Goal: Information Seeking & Learning: Compare options

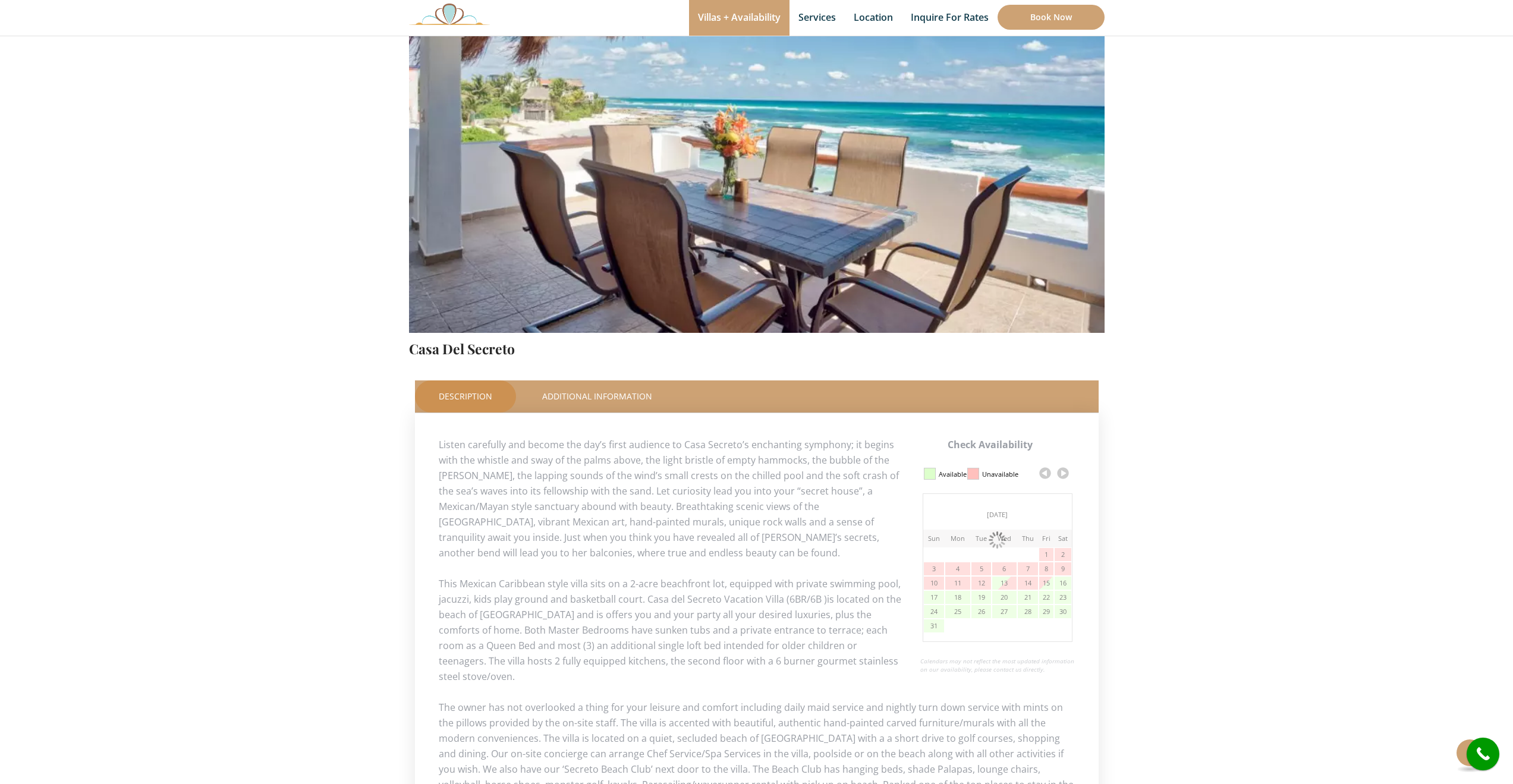
scroll to position [238, 0]
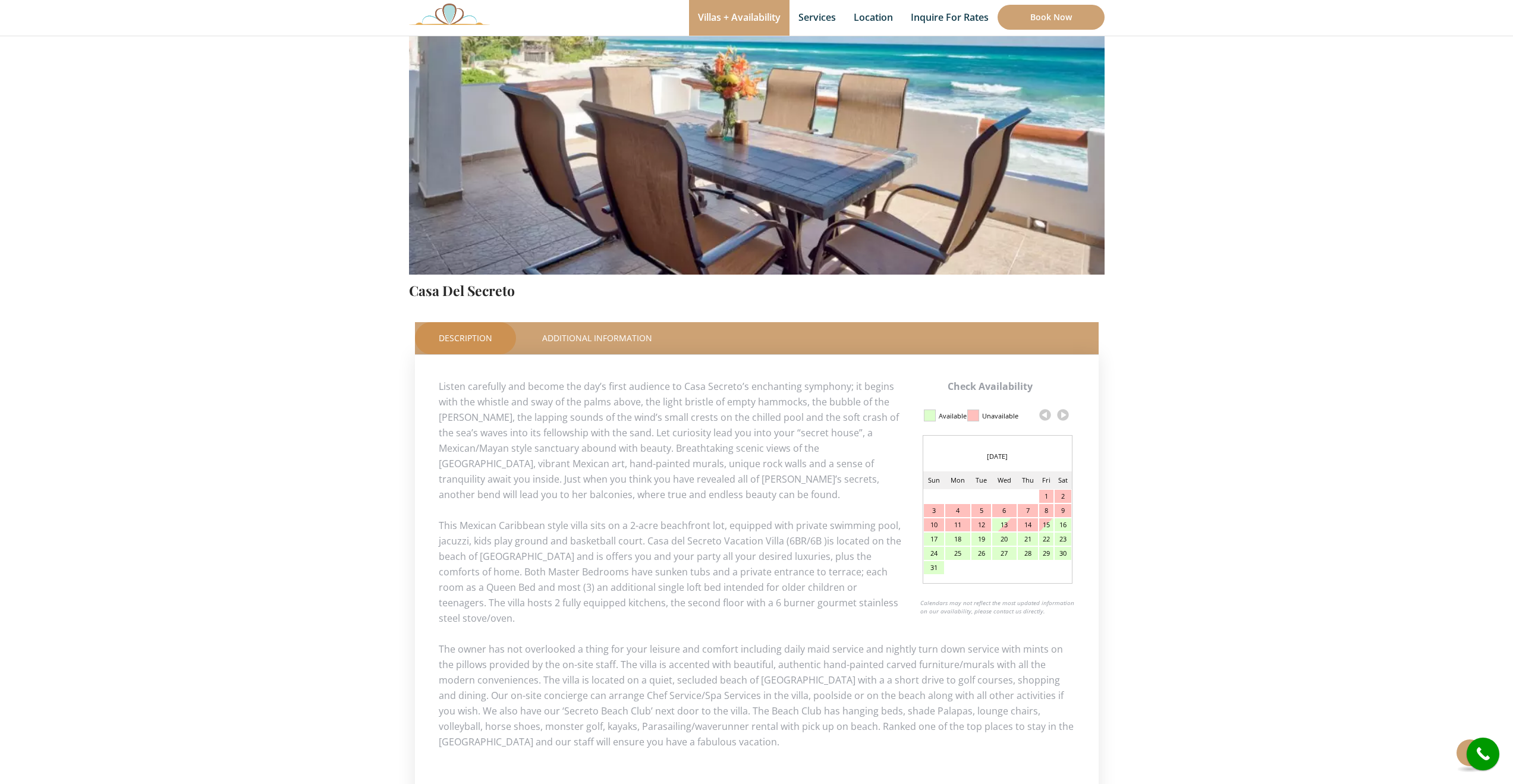
click at [1064, 413] on link at bounding box center [1063, 415] width 18 height 18
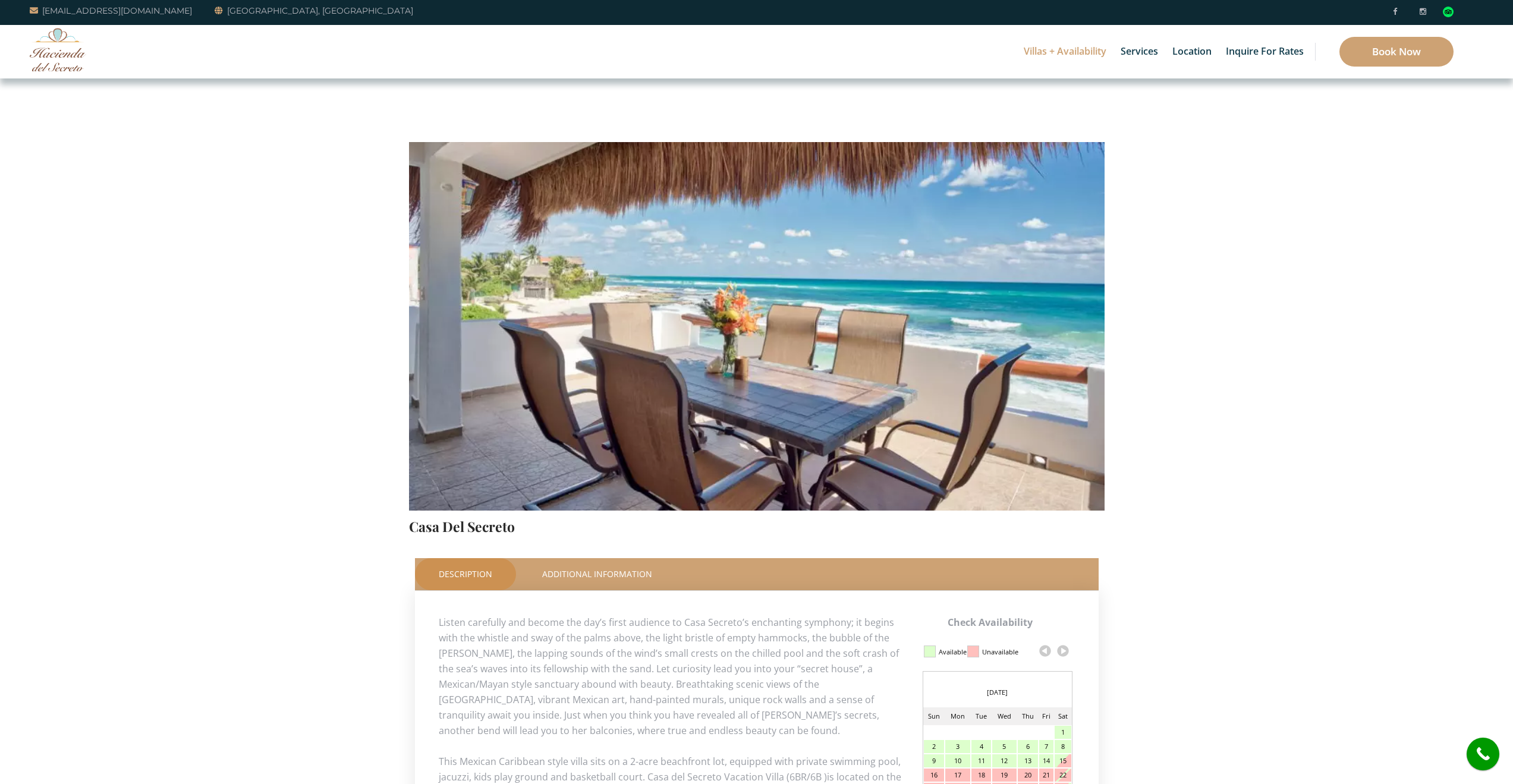
scroll to position [0, 0]
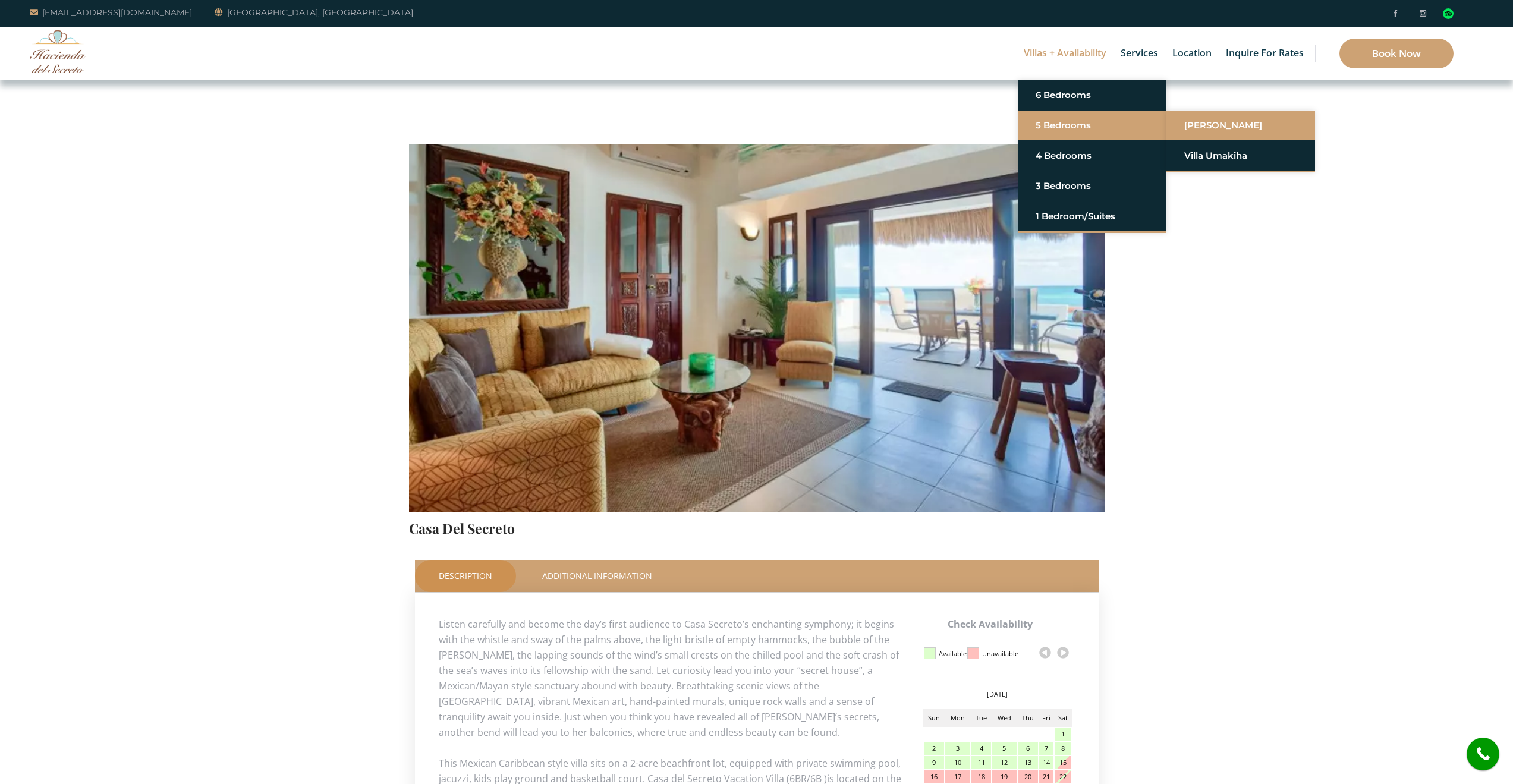
click at [1244, 123] on link "[PERSON_NAME]" at bounding box center [1241, 125] width 113 height 21
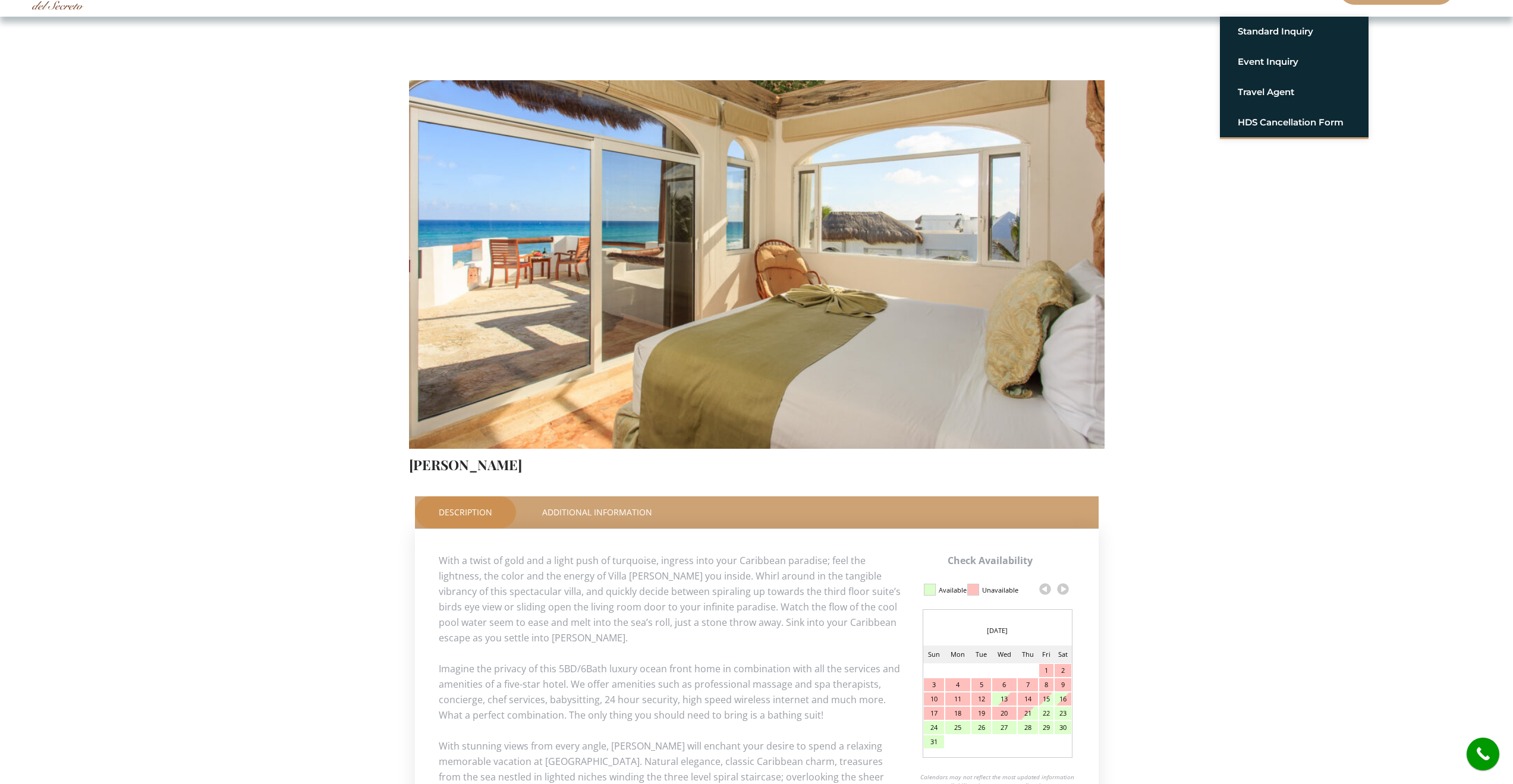
scroll to position [119, 0]
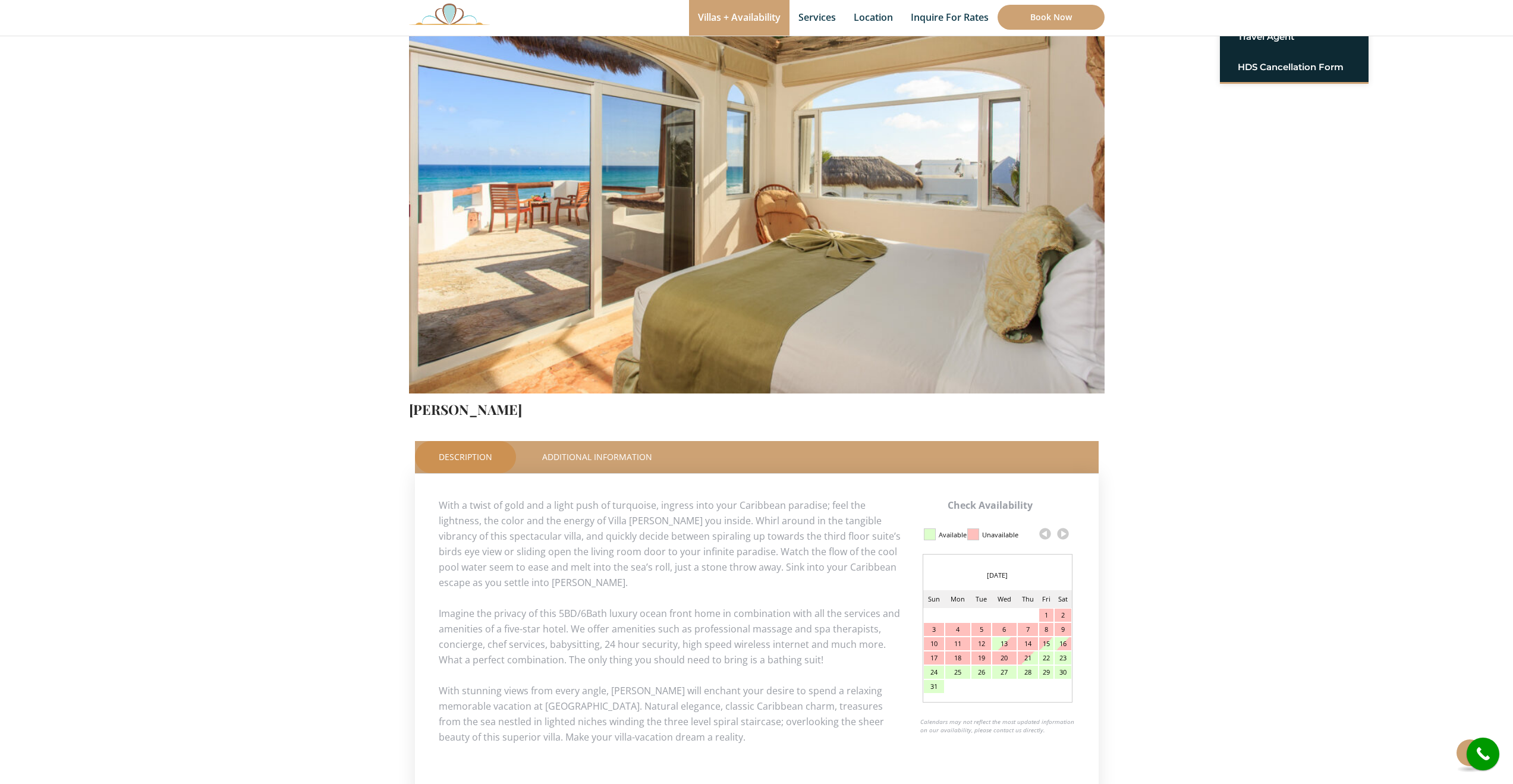
click at [1062, 537] on link at bounding box center [1063, 534] width 18 height 18
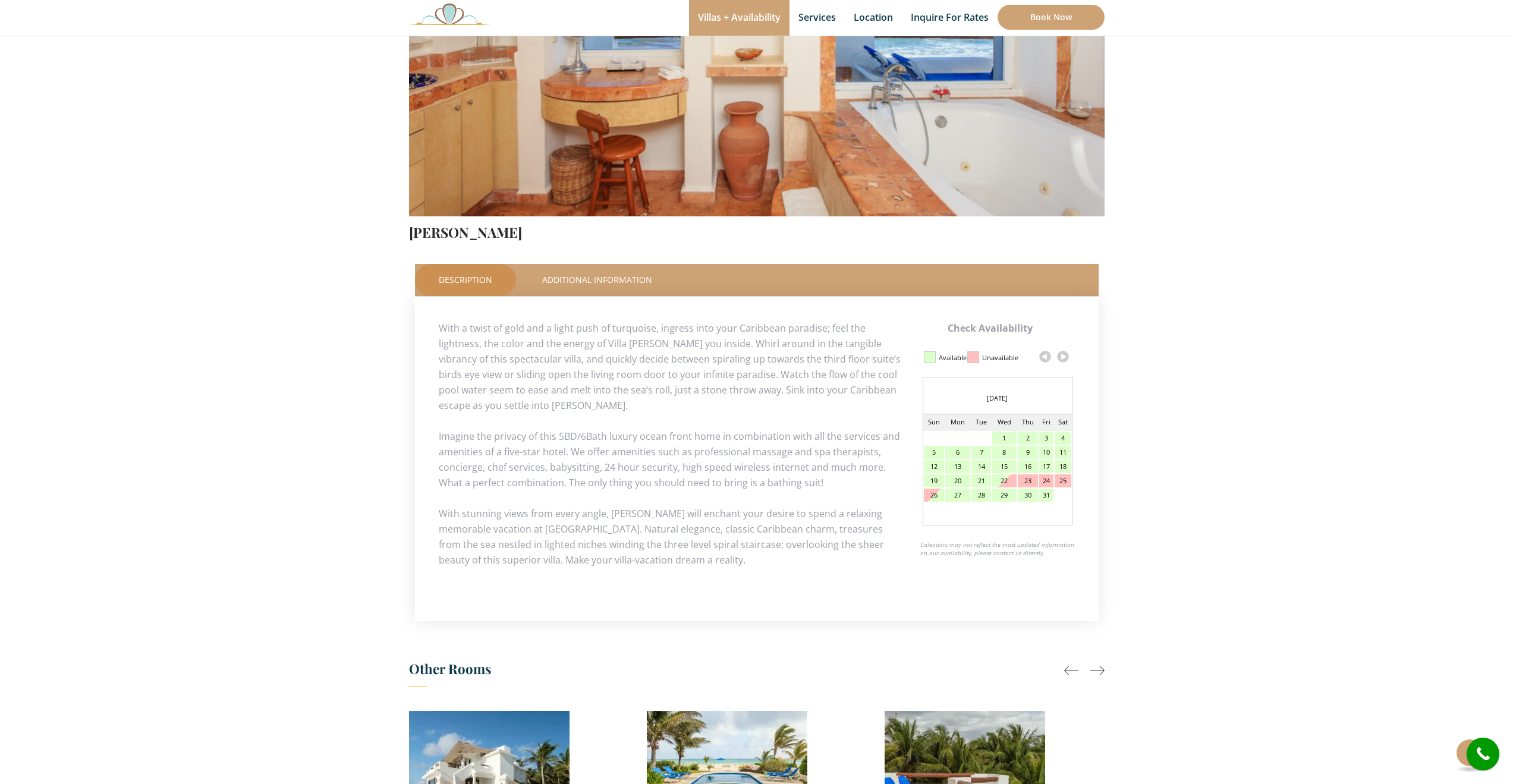
scroll to position [297, 0]
click at [1065, 353] on link at bounding box center [1063, 356] width 18 height 18
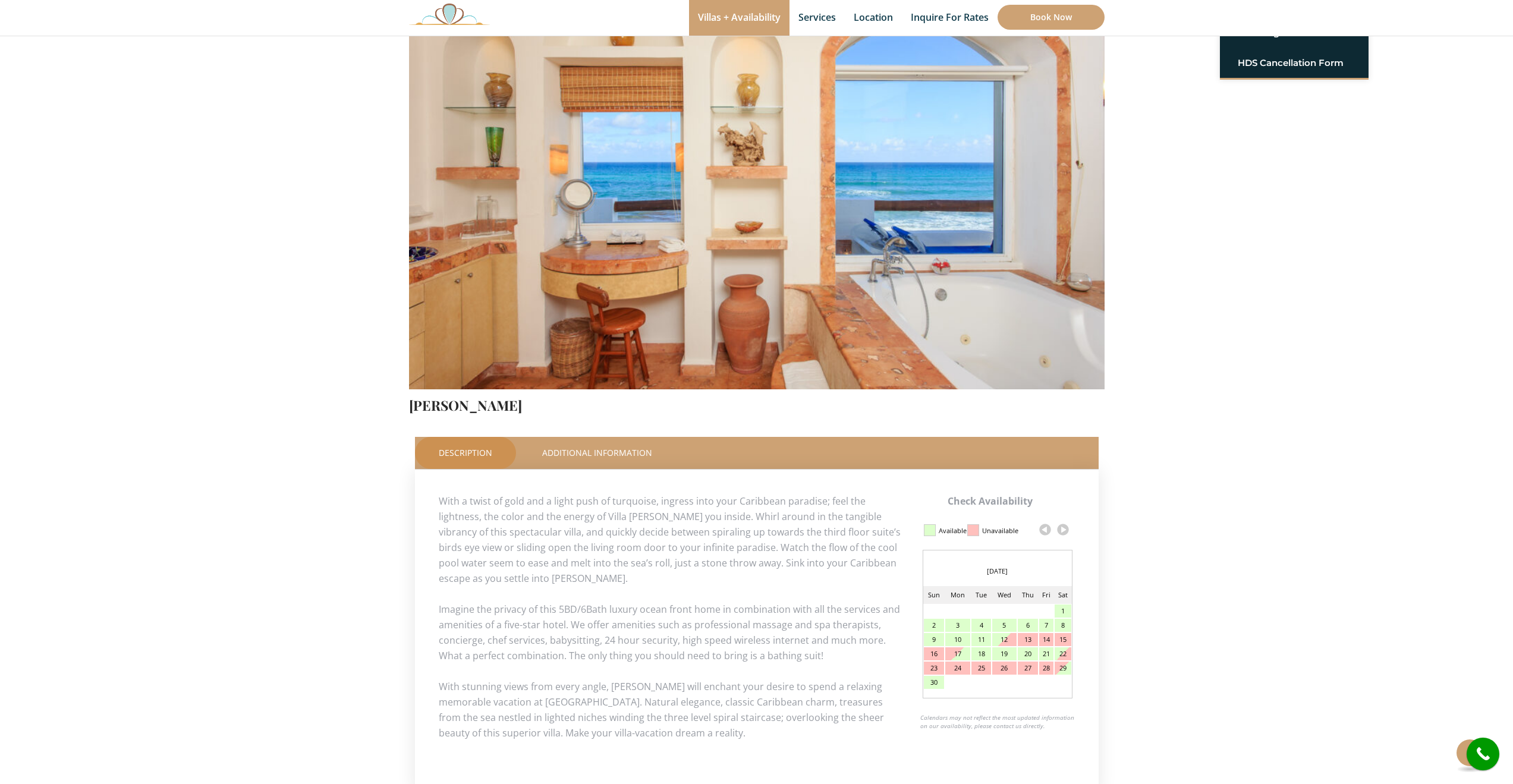
scroll to position [0, 0]
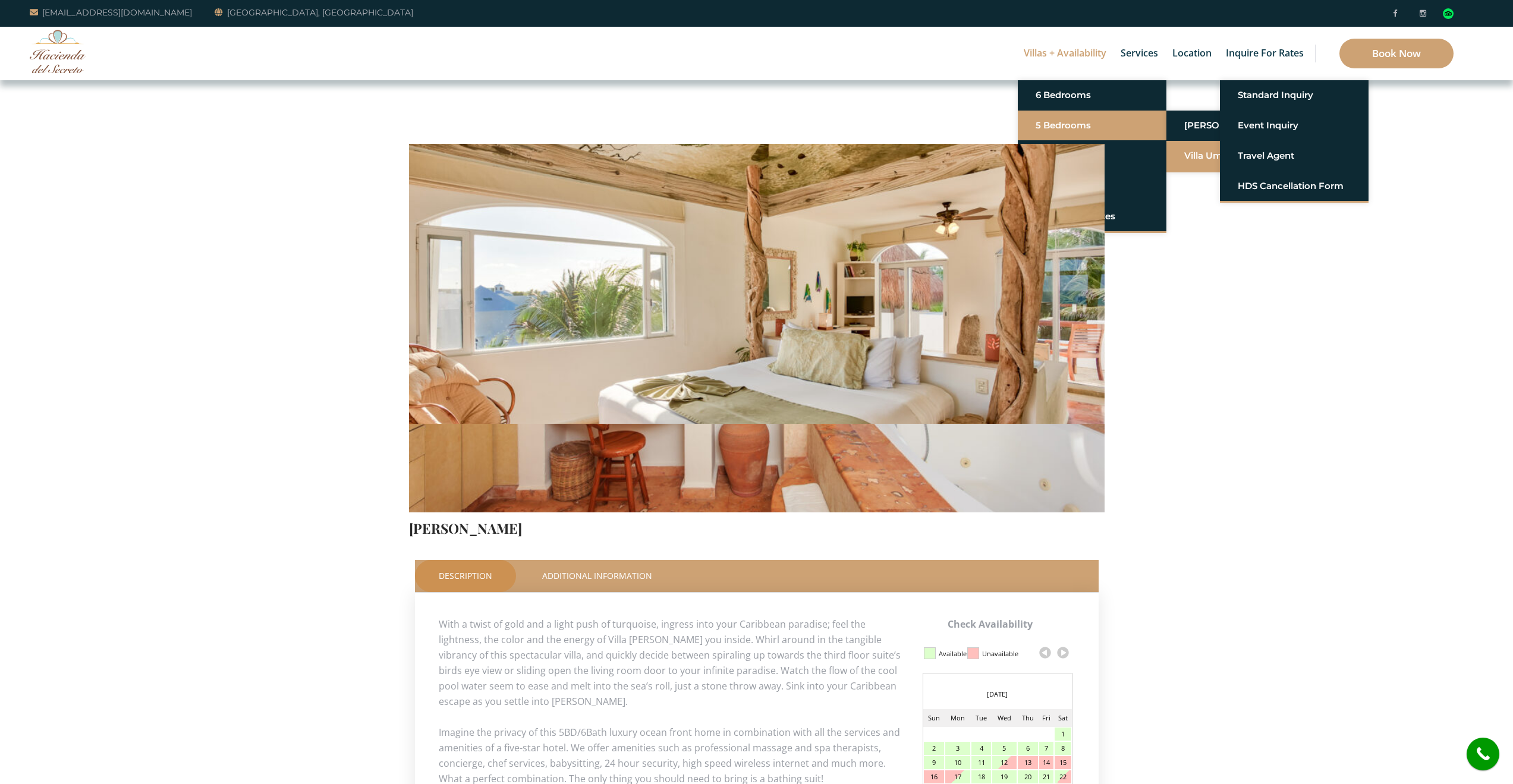
click at [1213, 158] on link "Villa Umakiha" at bounding box center [1241, 156] width 113 height 21
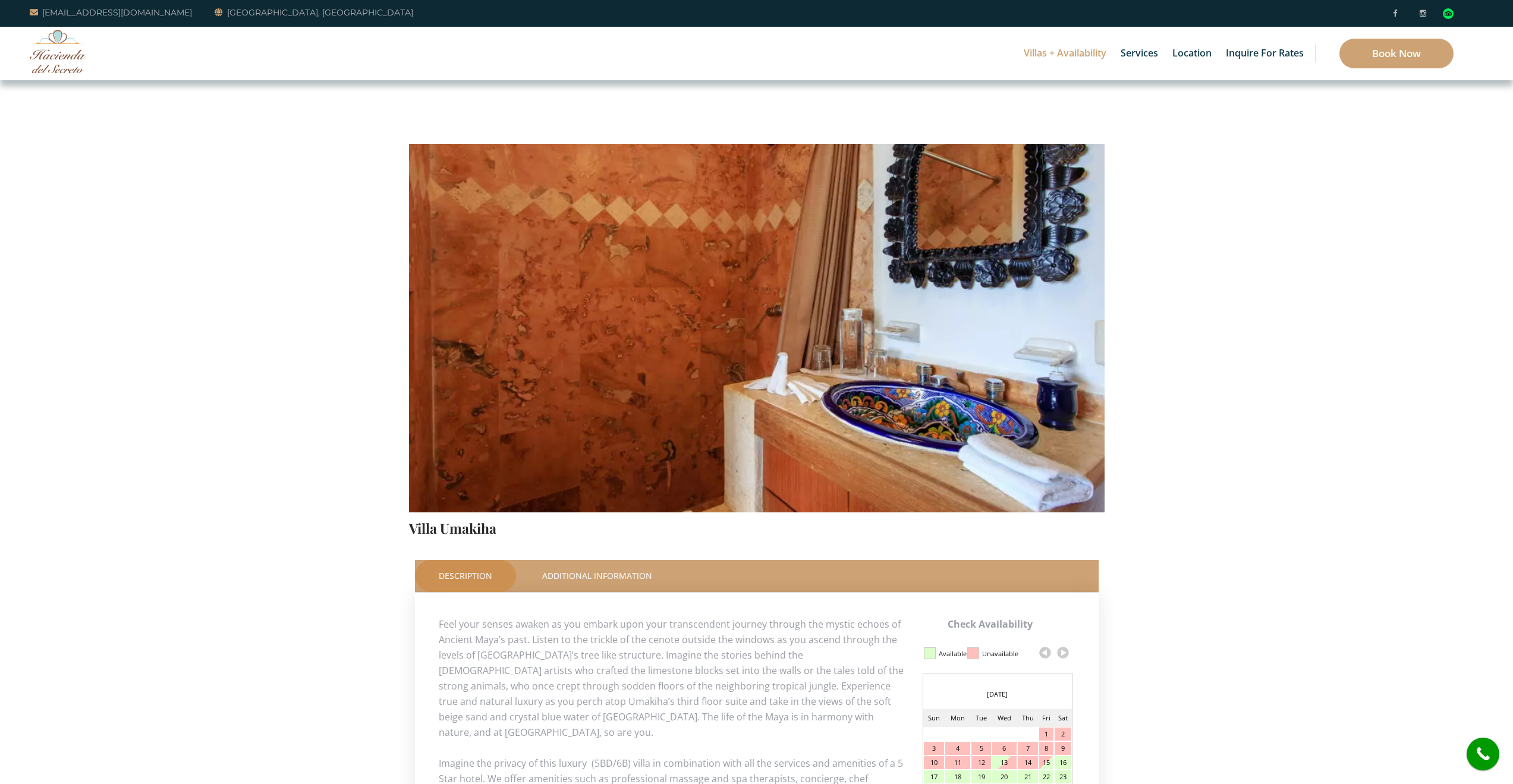
click at [1064, 650] on link at bounding box center [1063, 652] width 18 height 18
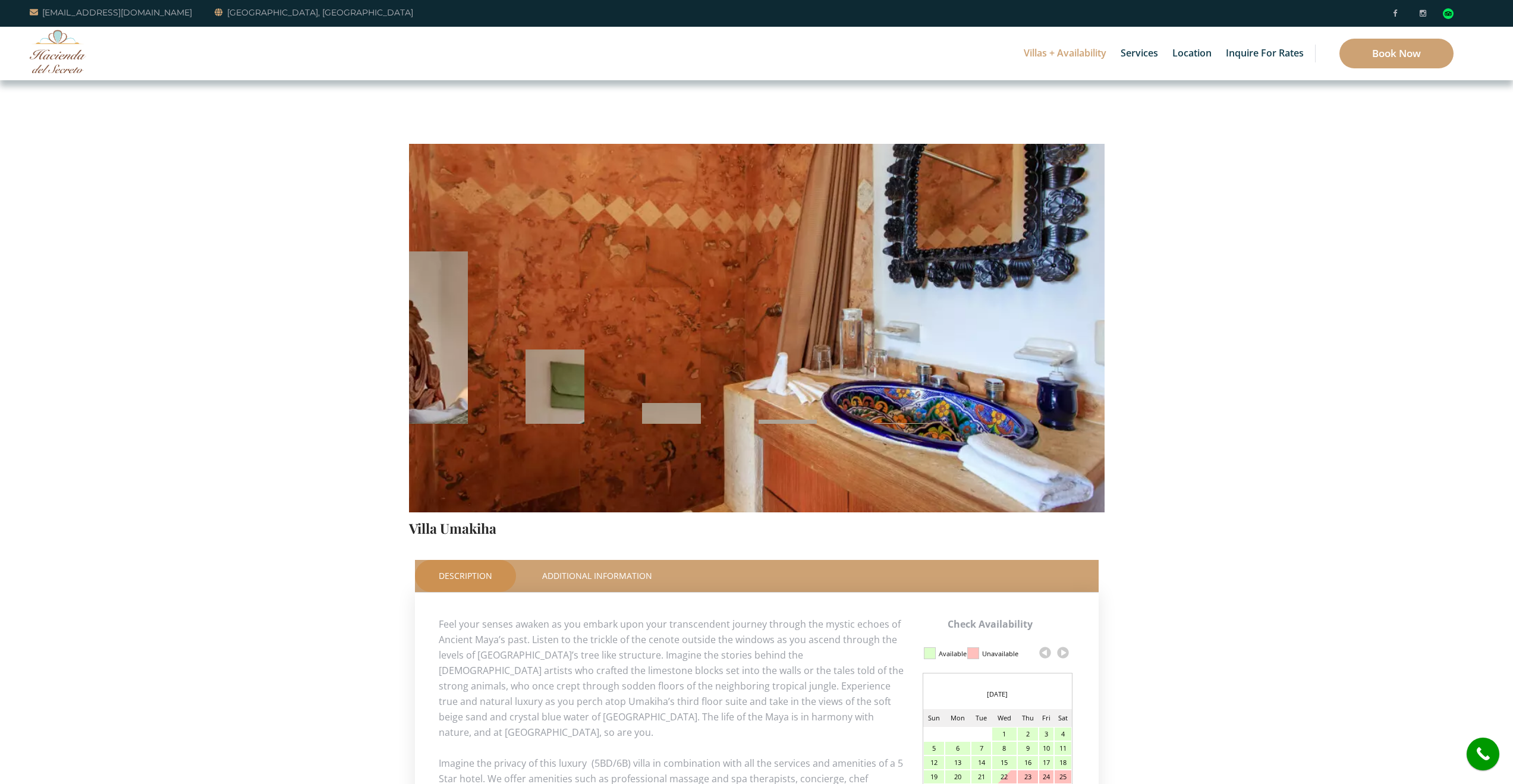
click at [1068, 653] on link at bounding box center [1063, 652] width 18 height 18
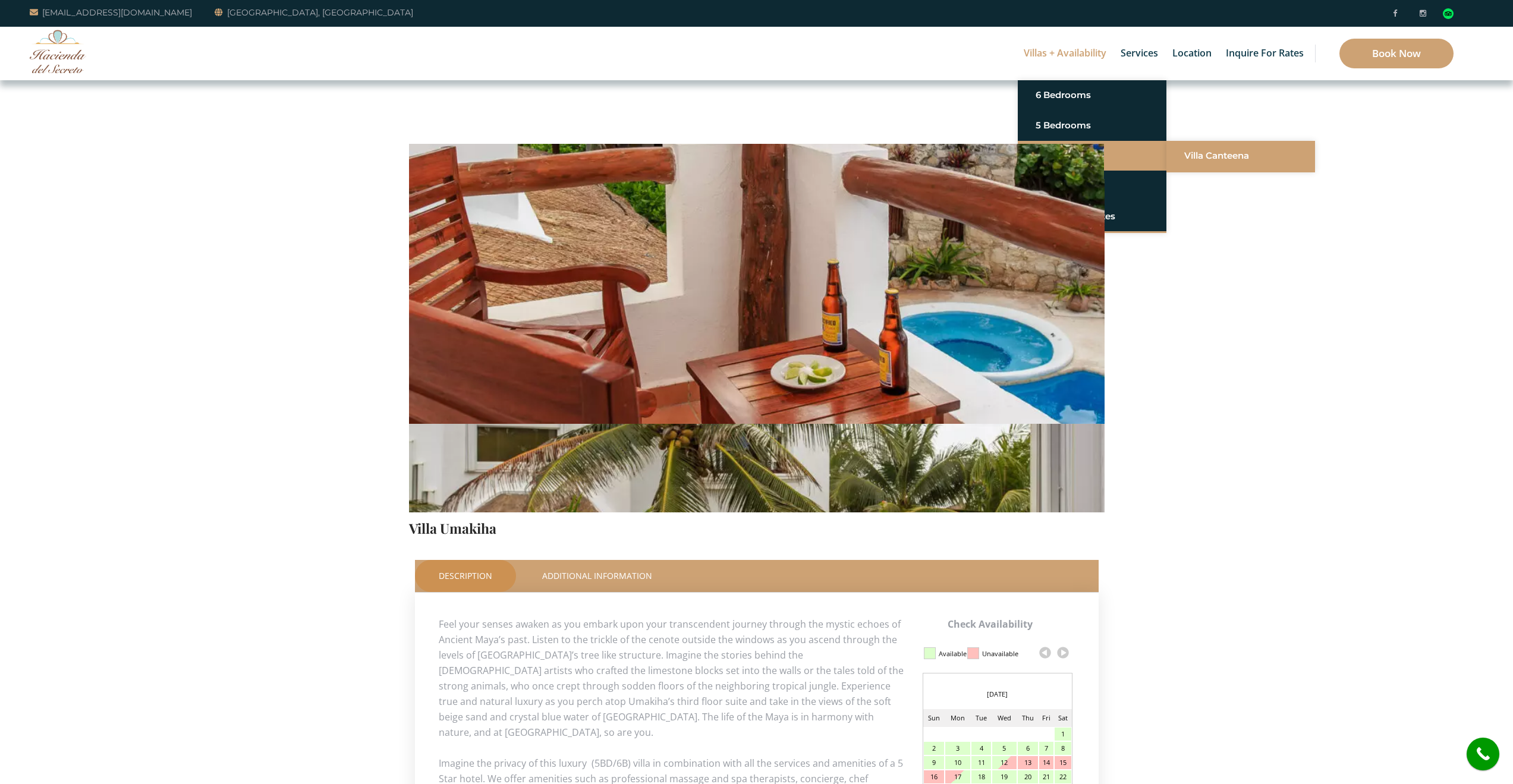
click at [1231, 161] on link "Villa Canteena" at bounding box center [1241, 156] width 113 height 21
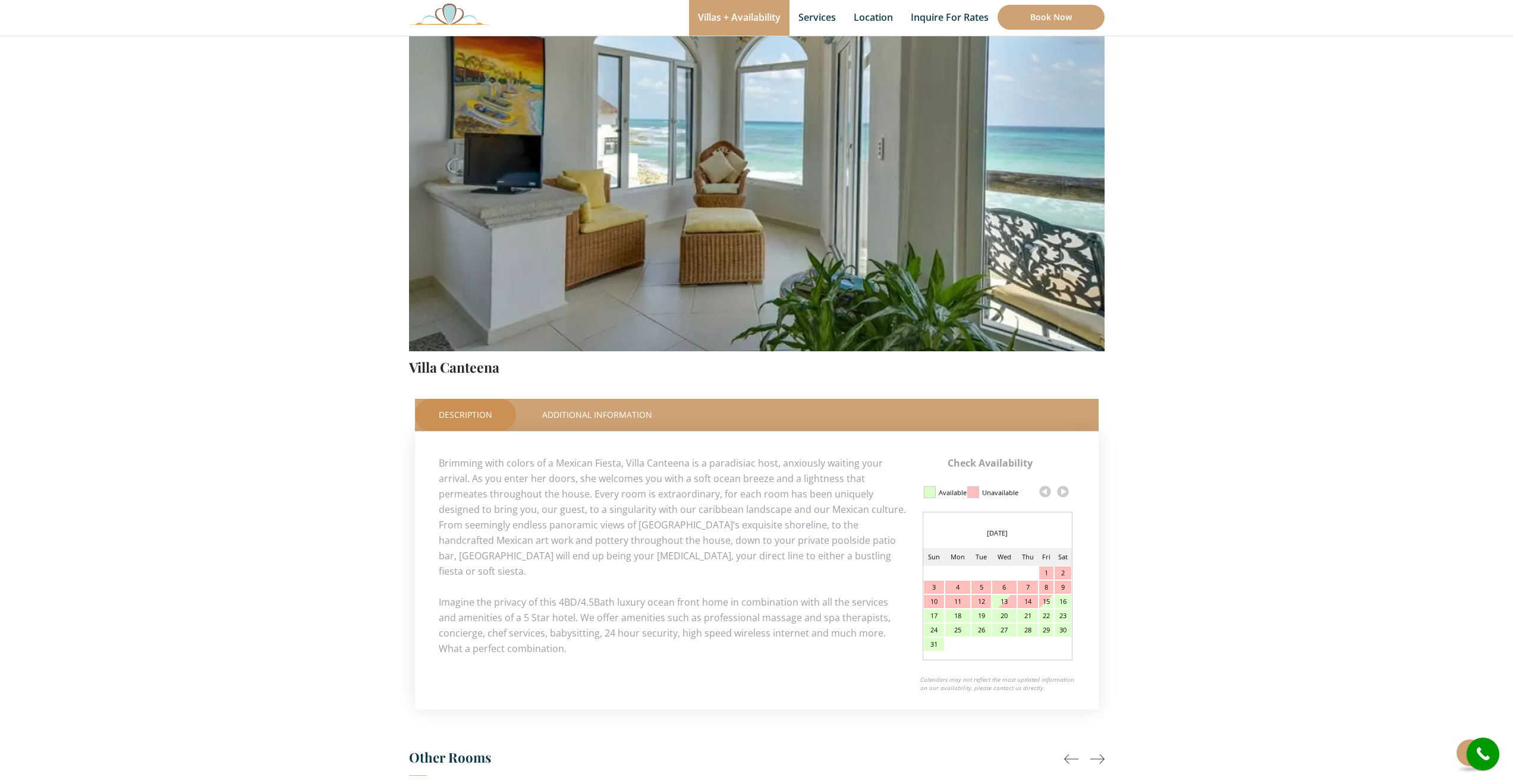
scroll to position [167, 0]
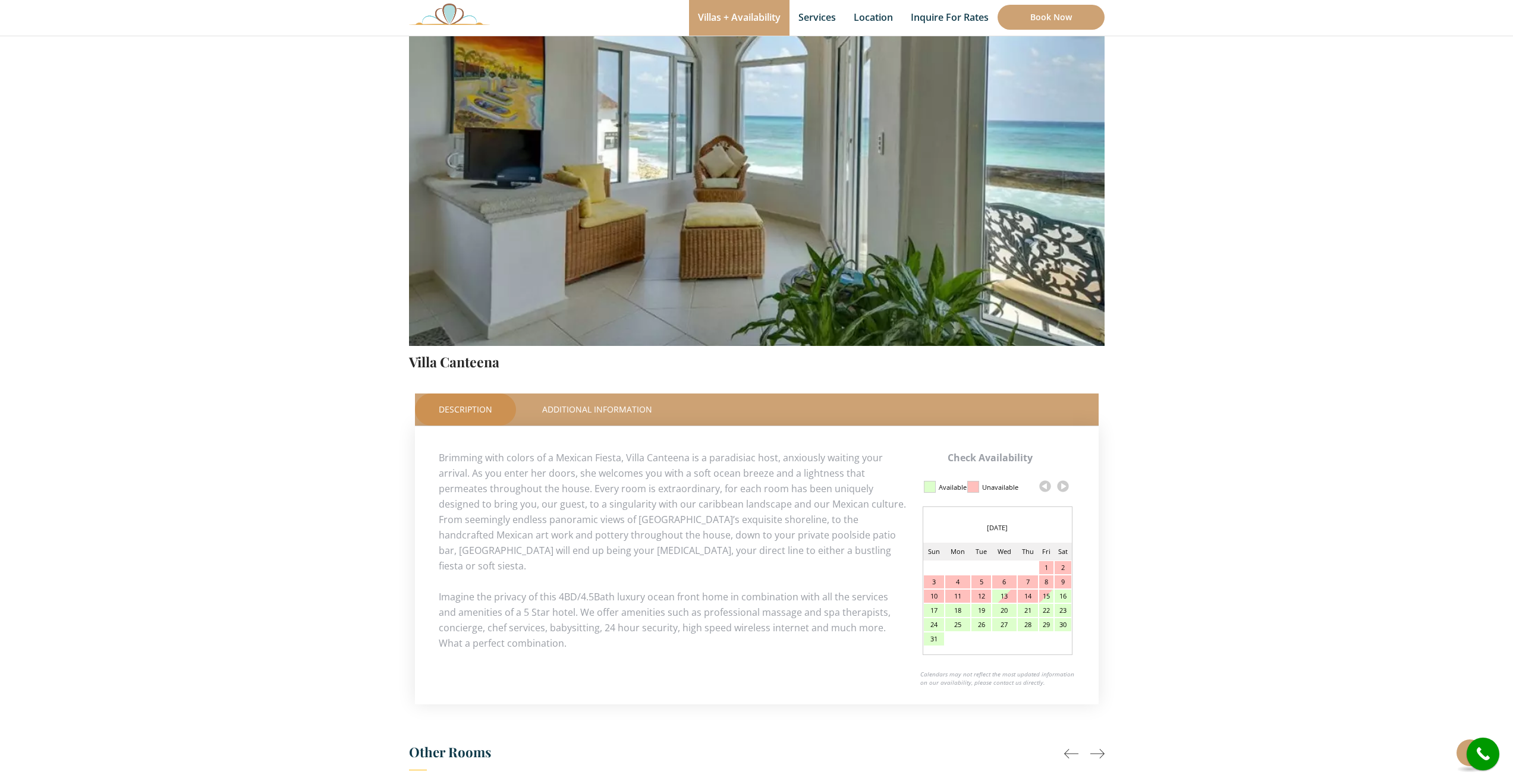
click at [1064, 483] on link at bounding box center [1063, 487] width 18 height 18
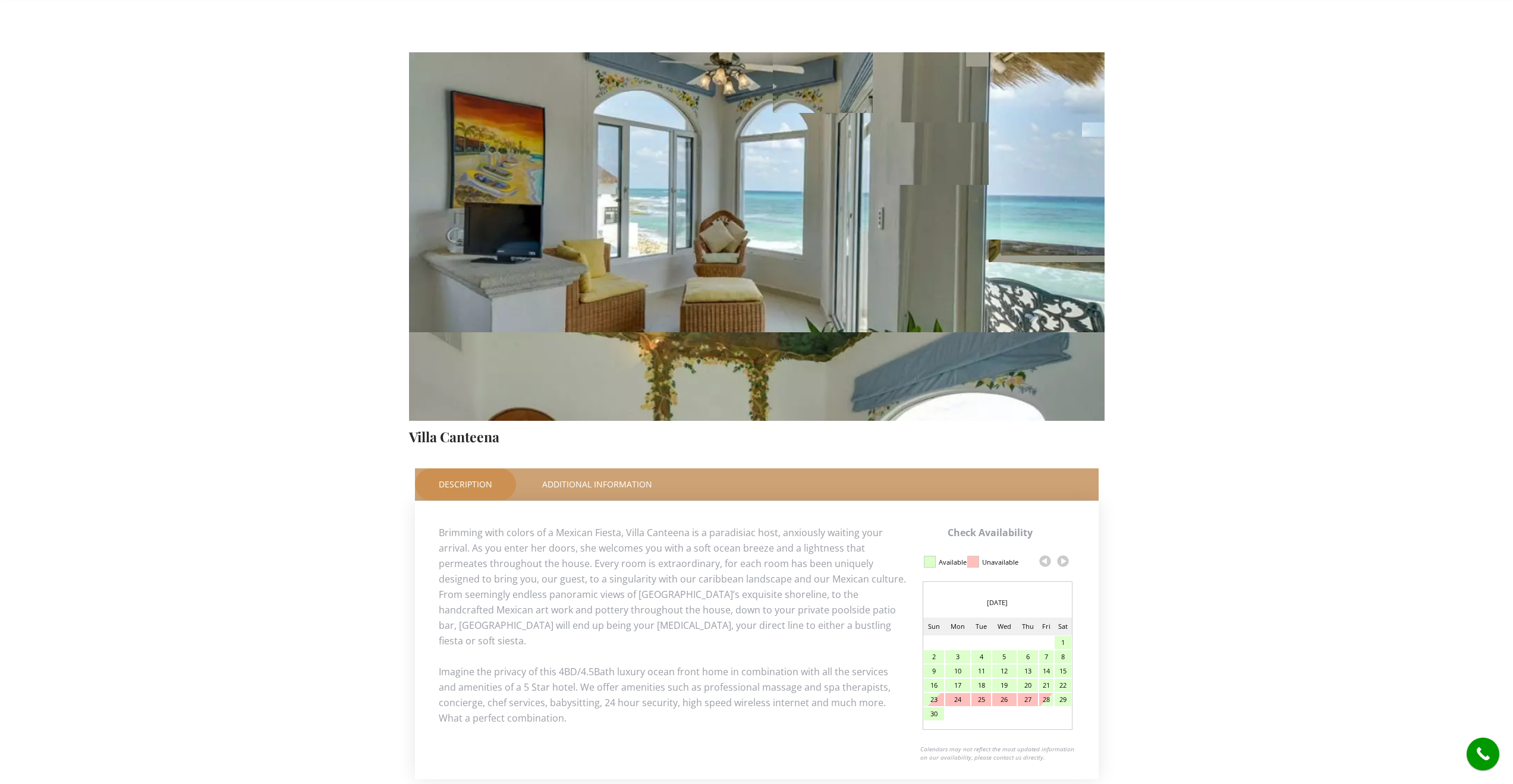
scroll to position [0, 0]
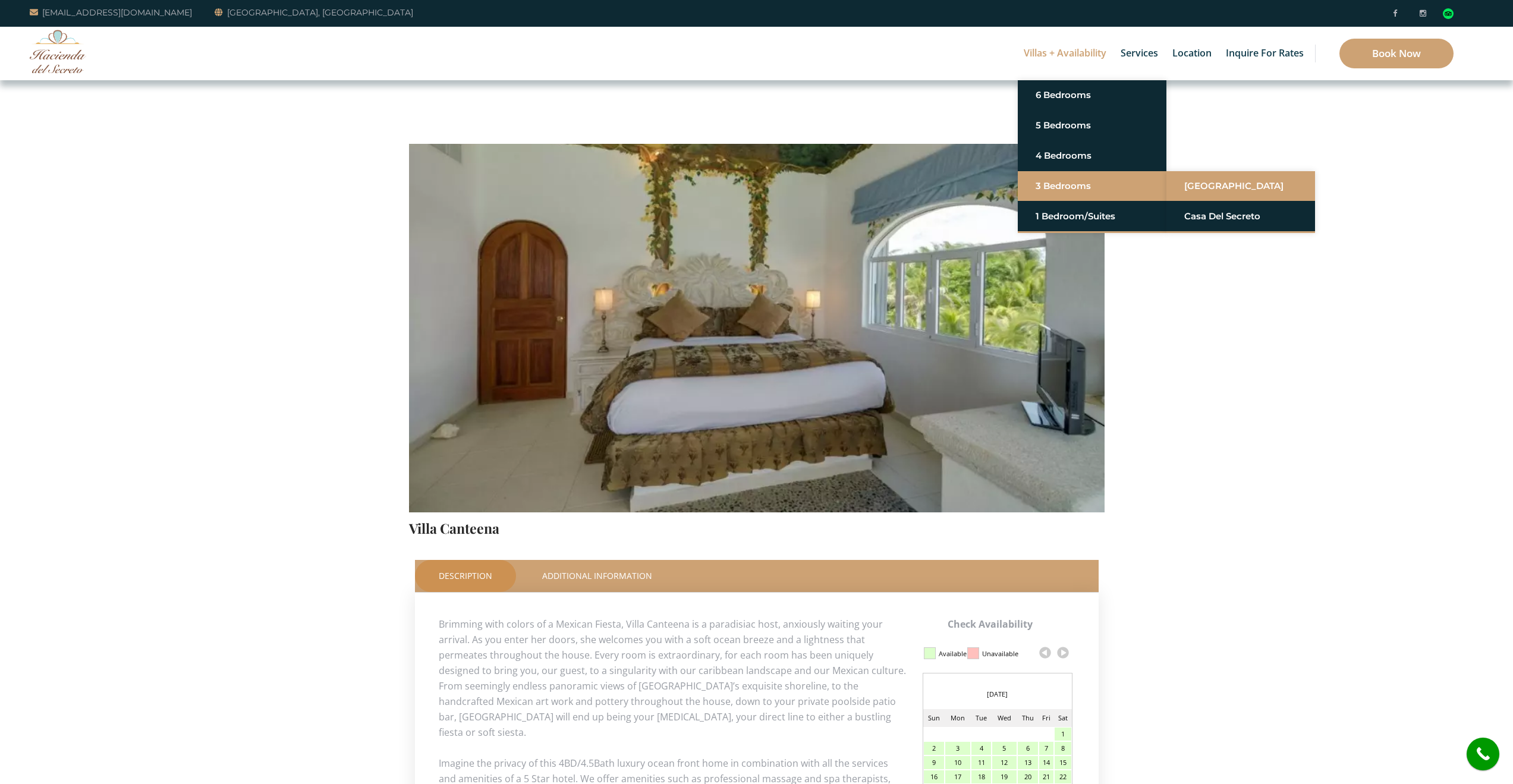
click at [1222, 186] on link "[GEOGRAPHIC_DATA]" at bounding box center [1241, 186] width 113 height 21
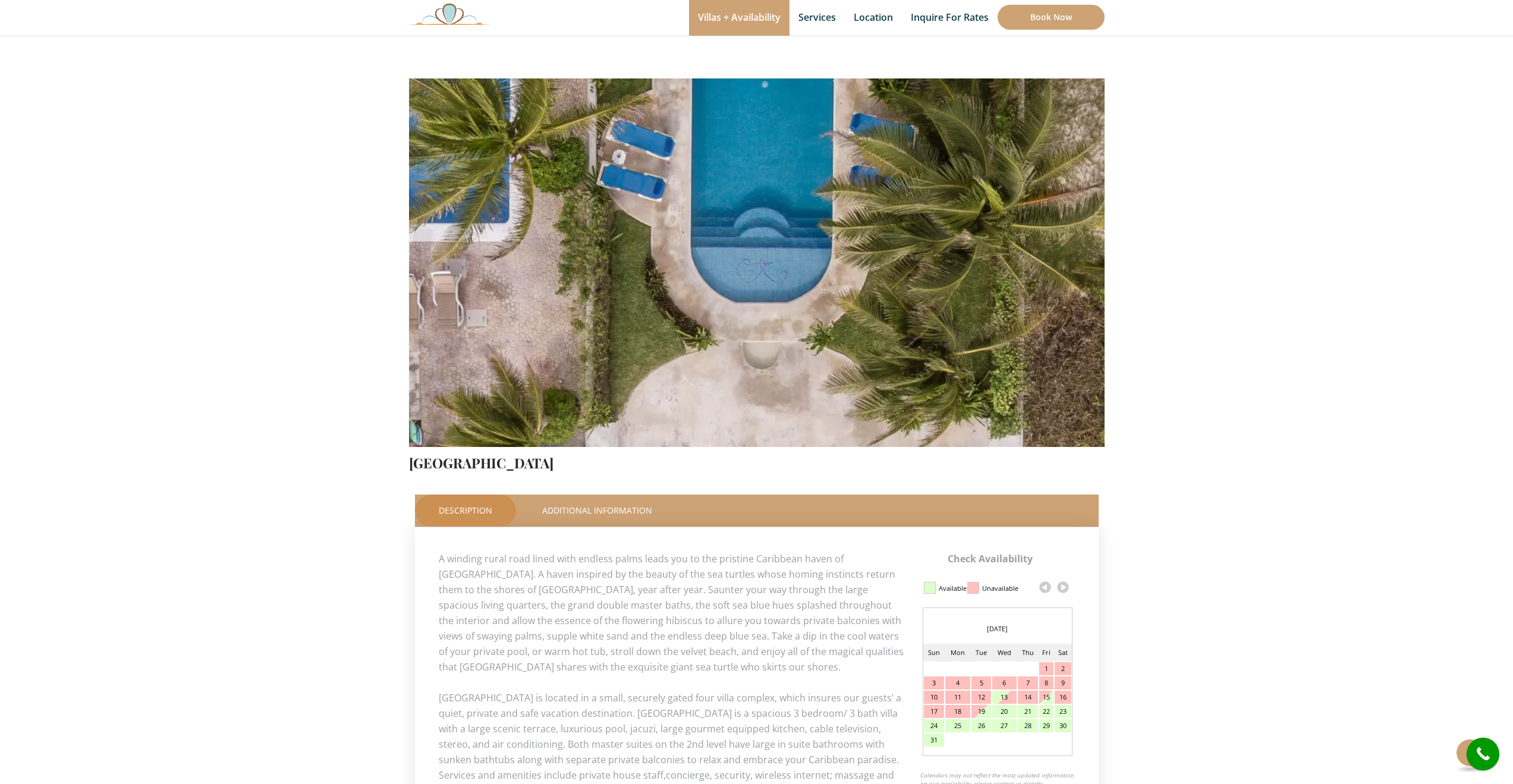
scroll to position [179, 0]
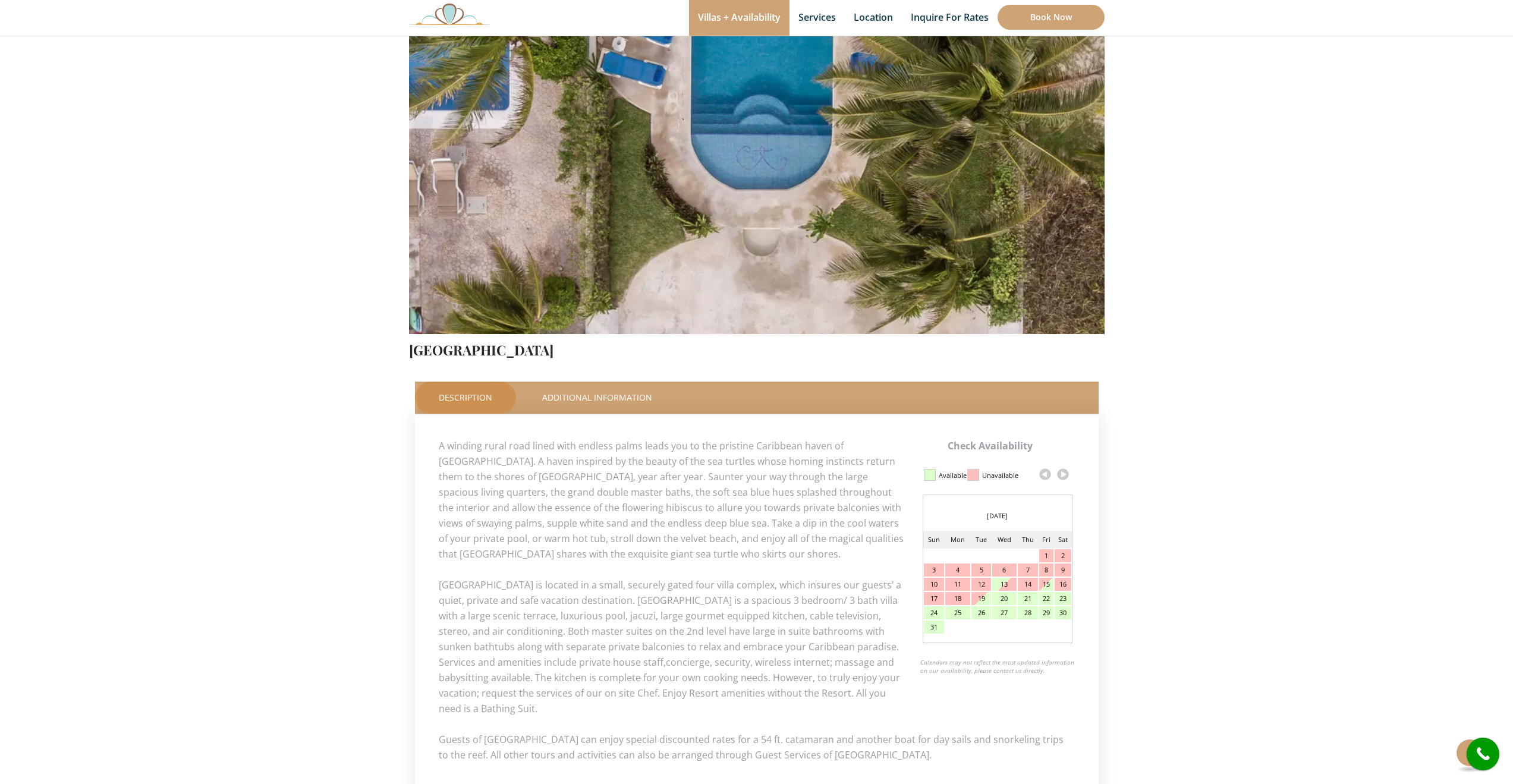
click at [1061, 475] on link at bounding box center [1063, 474] width 18 height 18
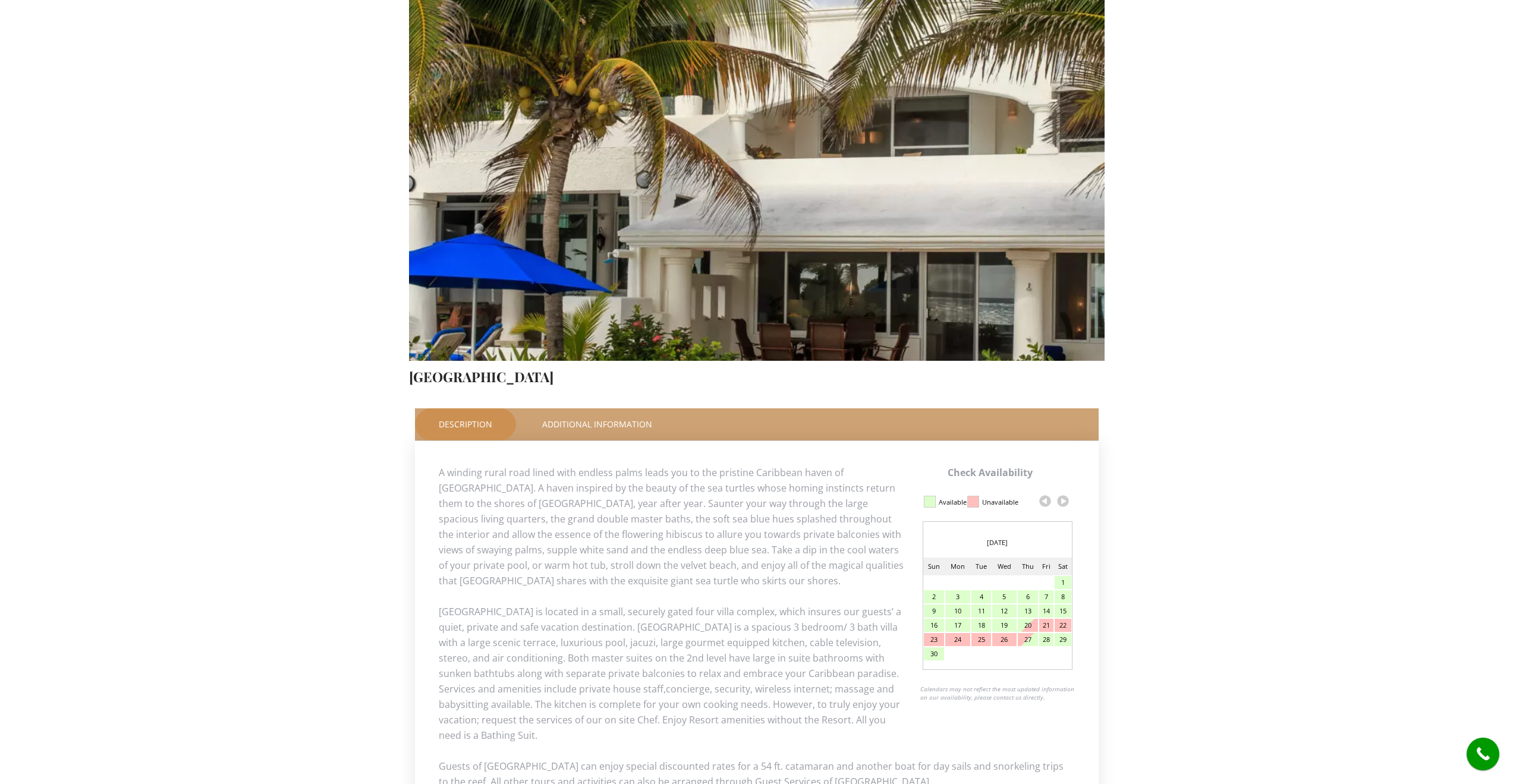
scroll to position [0, 0]
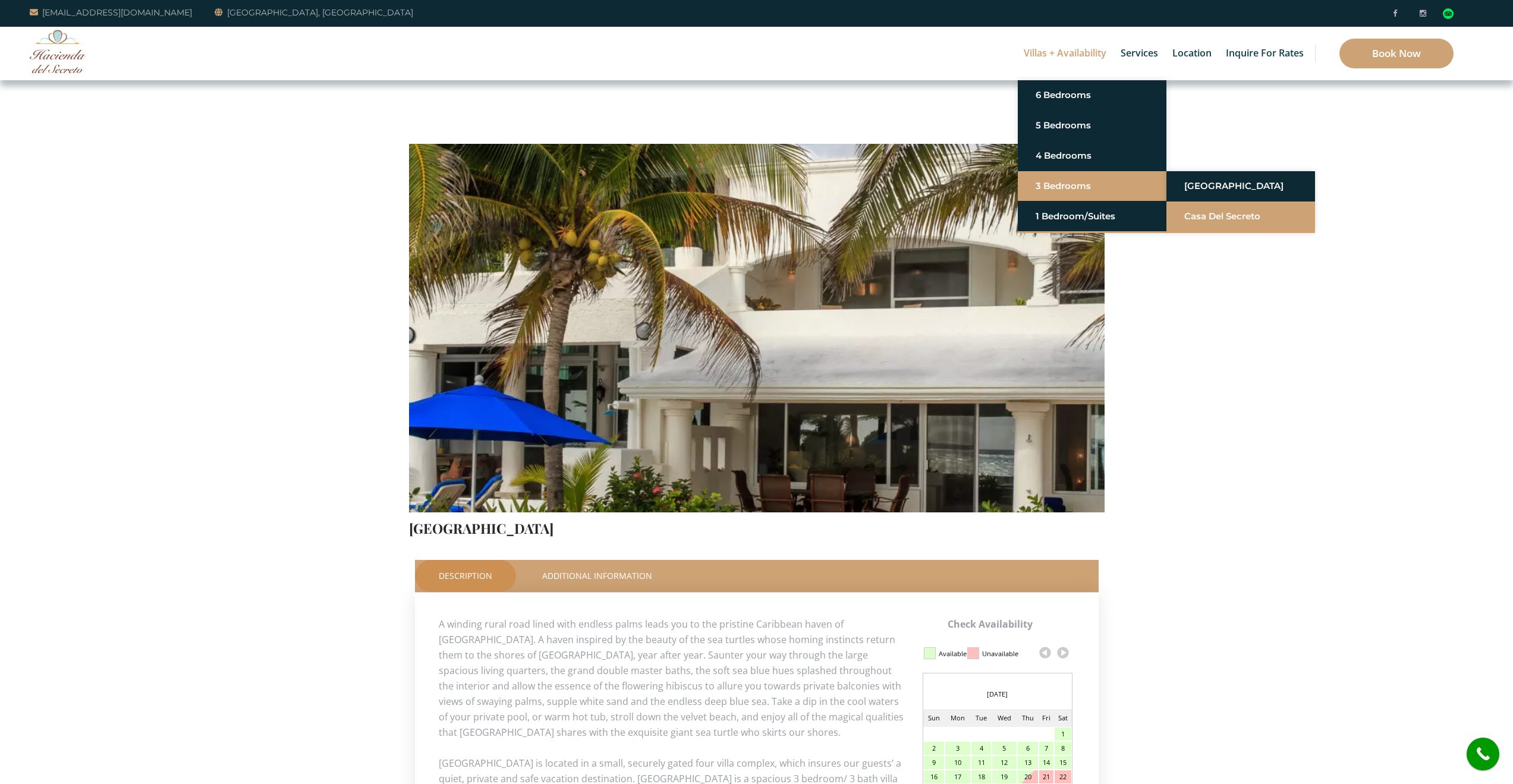
click at [1213, 211] on link "Casa del Secreto" at bounding box center [1241, 216] width 113 height 21
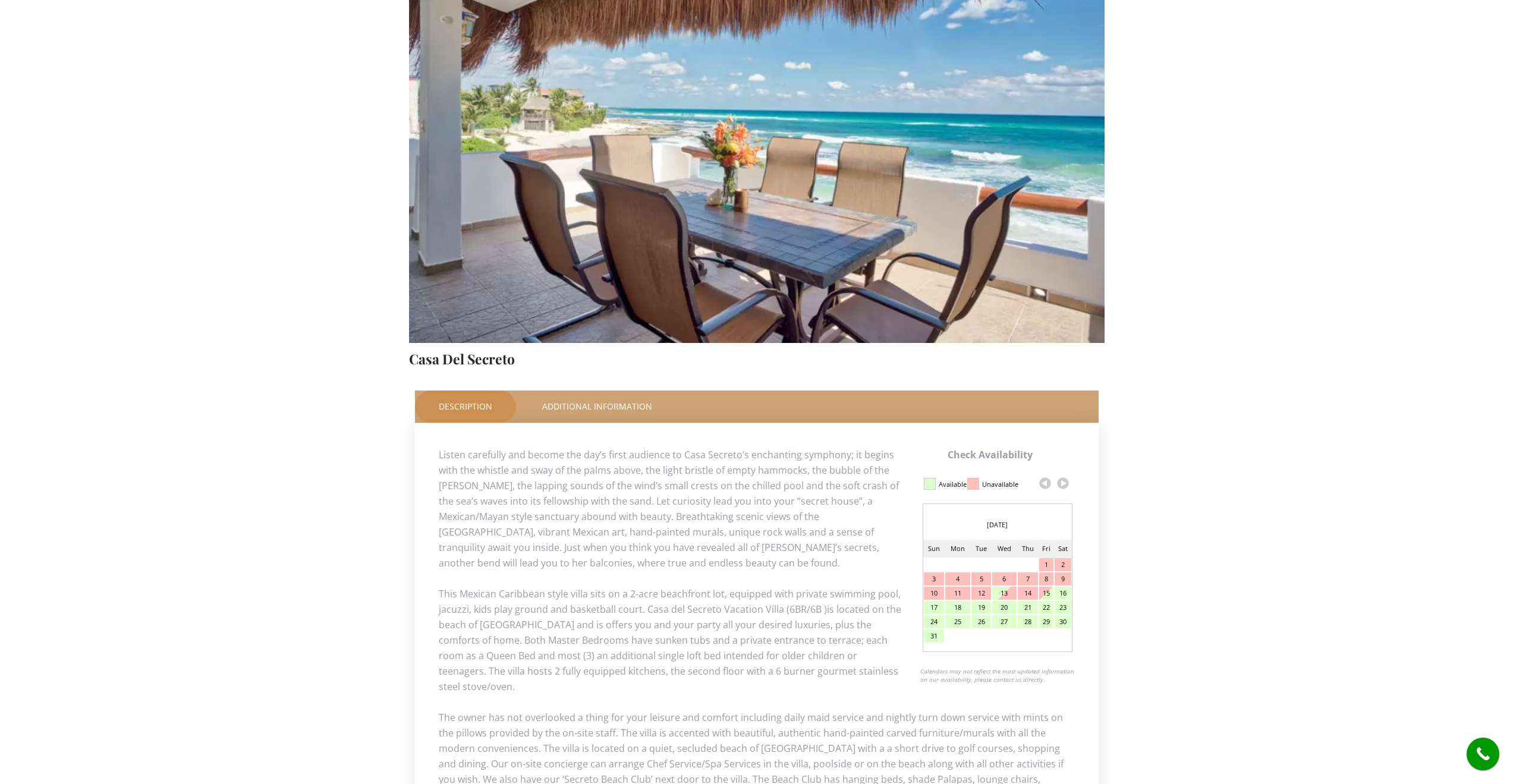
scroll to position [357, 0]
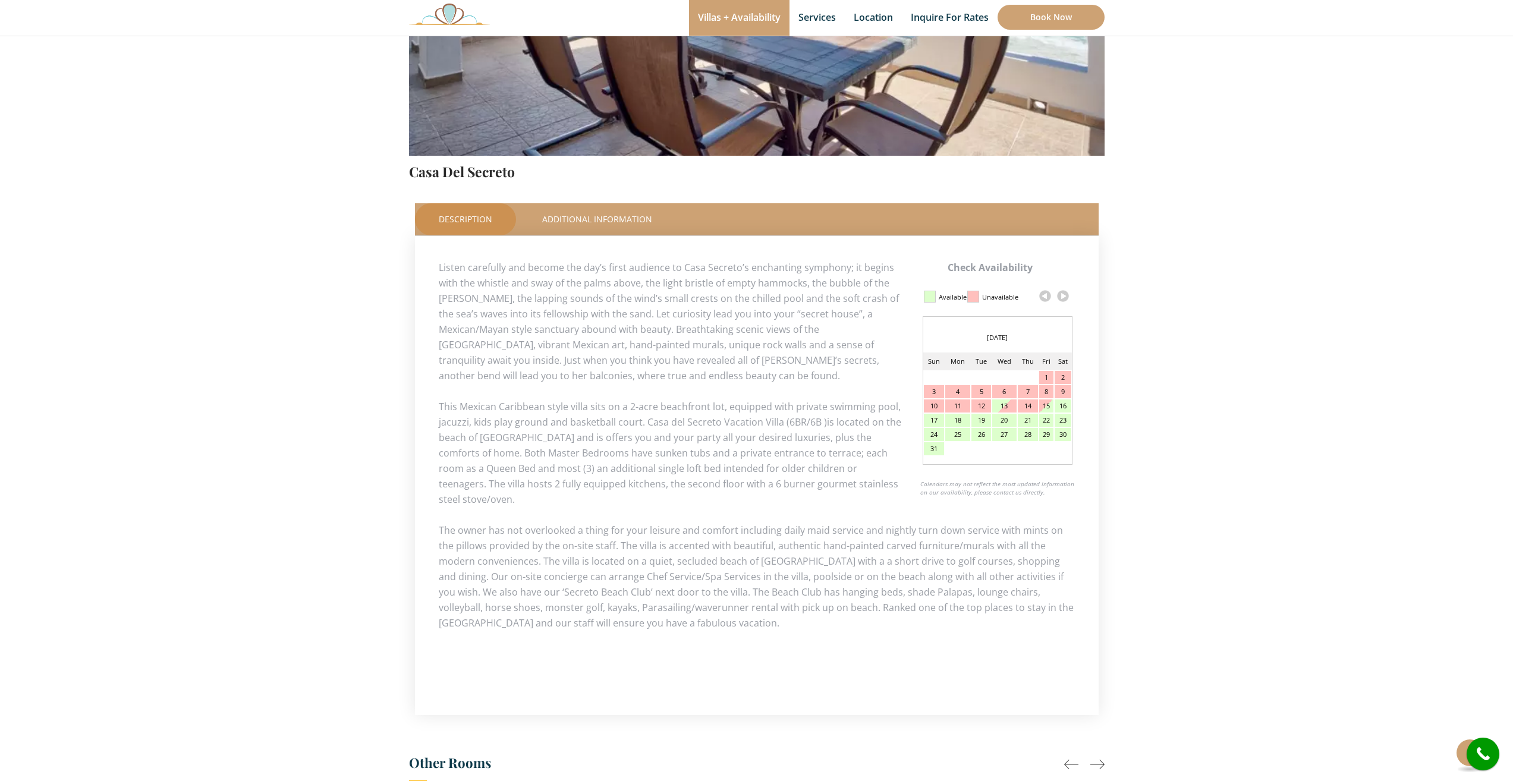
click at [1063, 294] on link at bounding box center [1063, 296] width 18 height 18
click at [1063, 295] on link at bounding box center [1063, 296] width 18 height 18
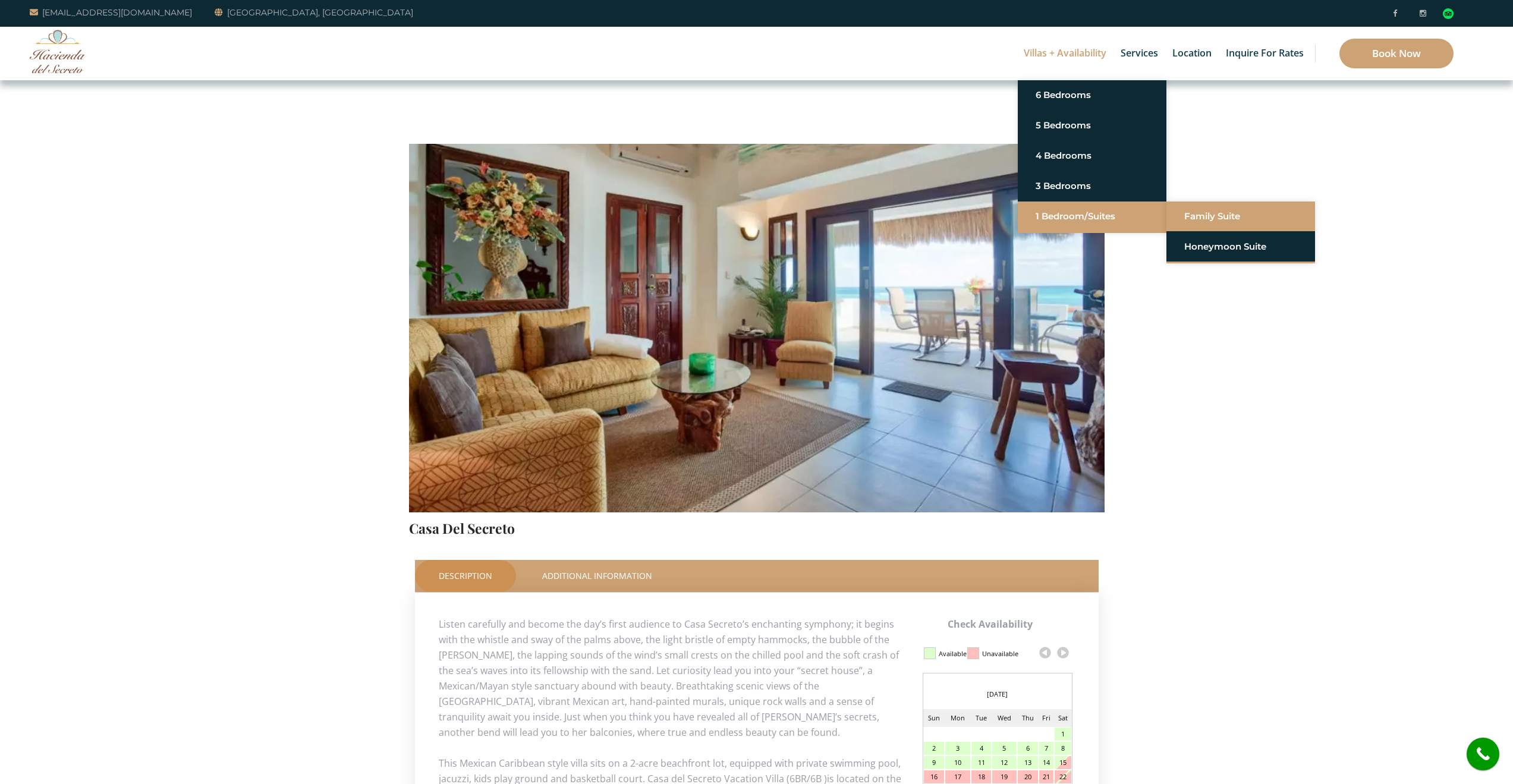
click at [1191, 219] on link "Family Suite" at bounding box center [1241, 216] width 113 height 21
